Goal: Information Seeking & Learning: Learn about a topic

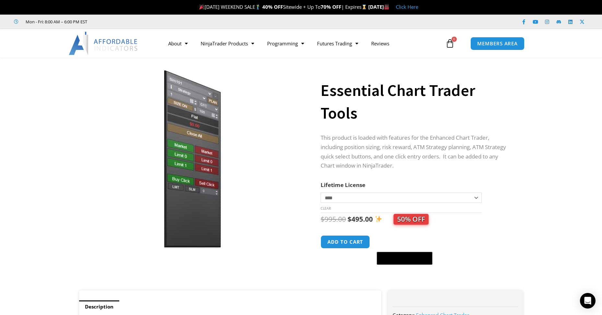
click at [104, 41] on img at bounding box center [104, 43] width 70 height 23
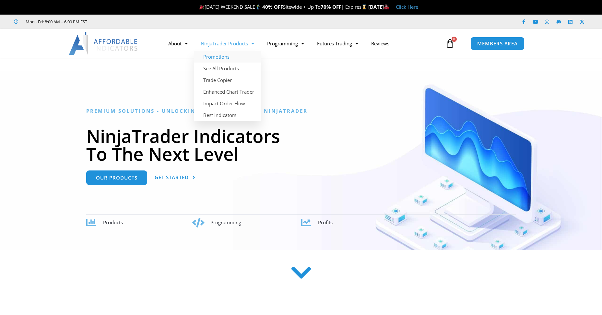
click at [221, 56] on link "Promotions" at bounding box center [227, 57] width 66 height 12
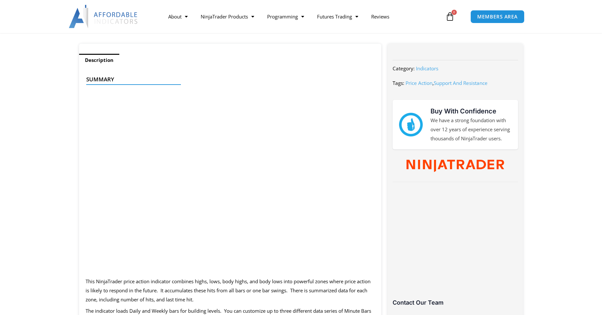
scroll to position [259, 0]
